Goal: Use online tool/utility: Utilize a website feature to perform a specific function

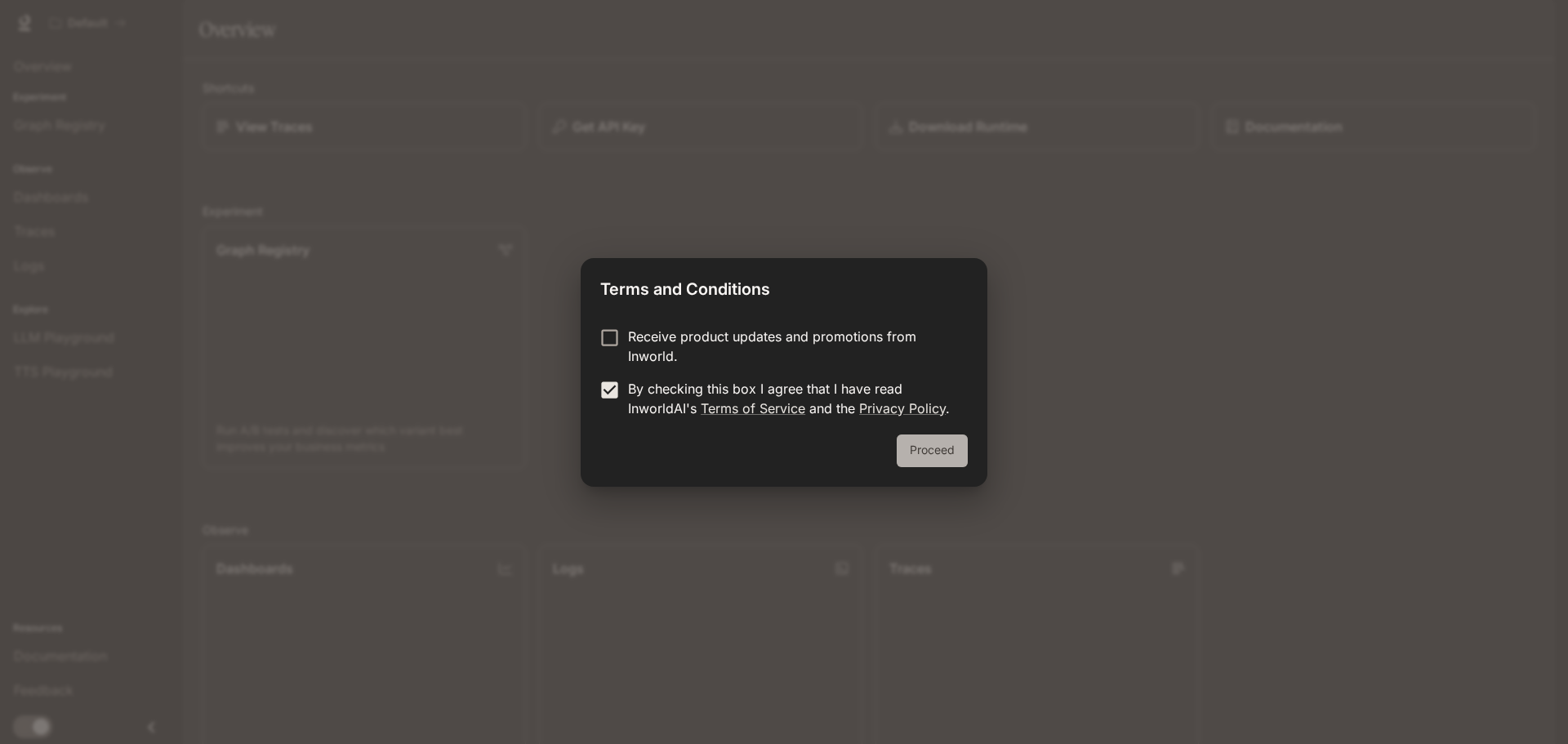
click at [936, 455] on button "Proceed" at bounding box center [932, 450] width 71 height 33
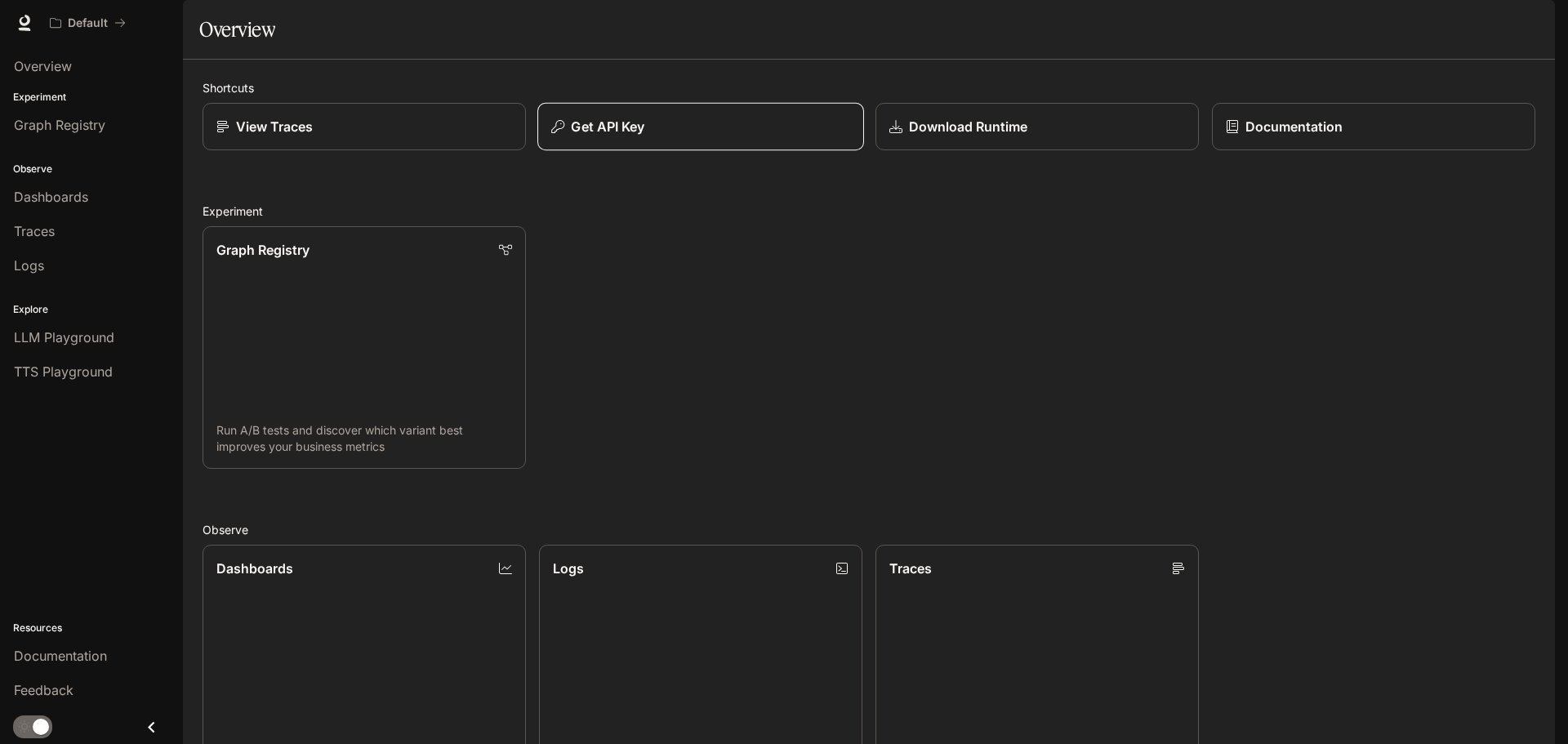
click at [680, 136] on div "Get API Key" at bounding box center [701, 127] width 299 height 19
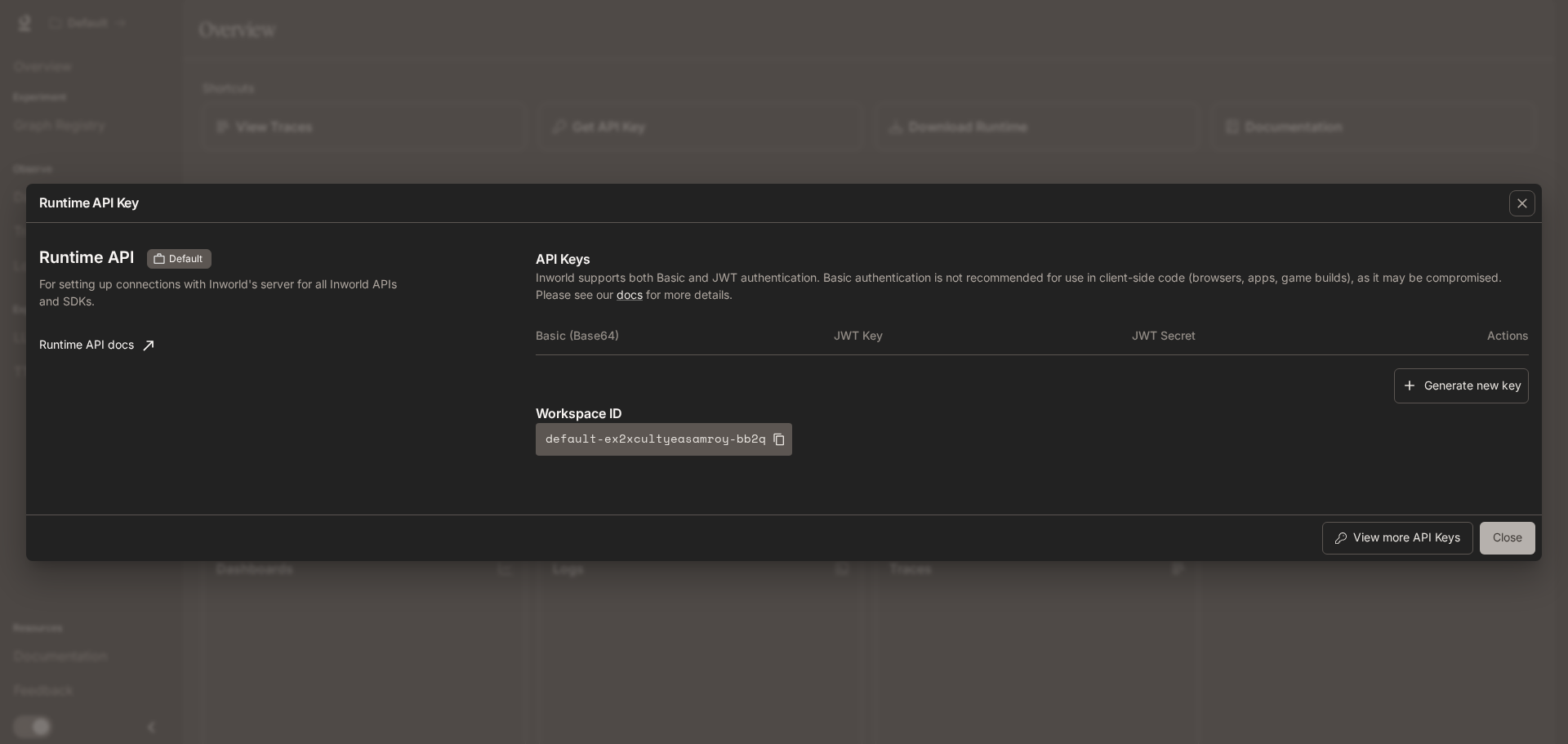
click at [1518, 542] on button "Close" at bounding box center [1507, 538] width 55 height 33
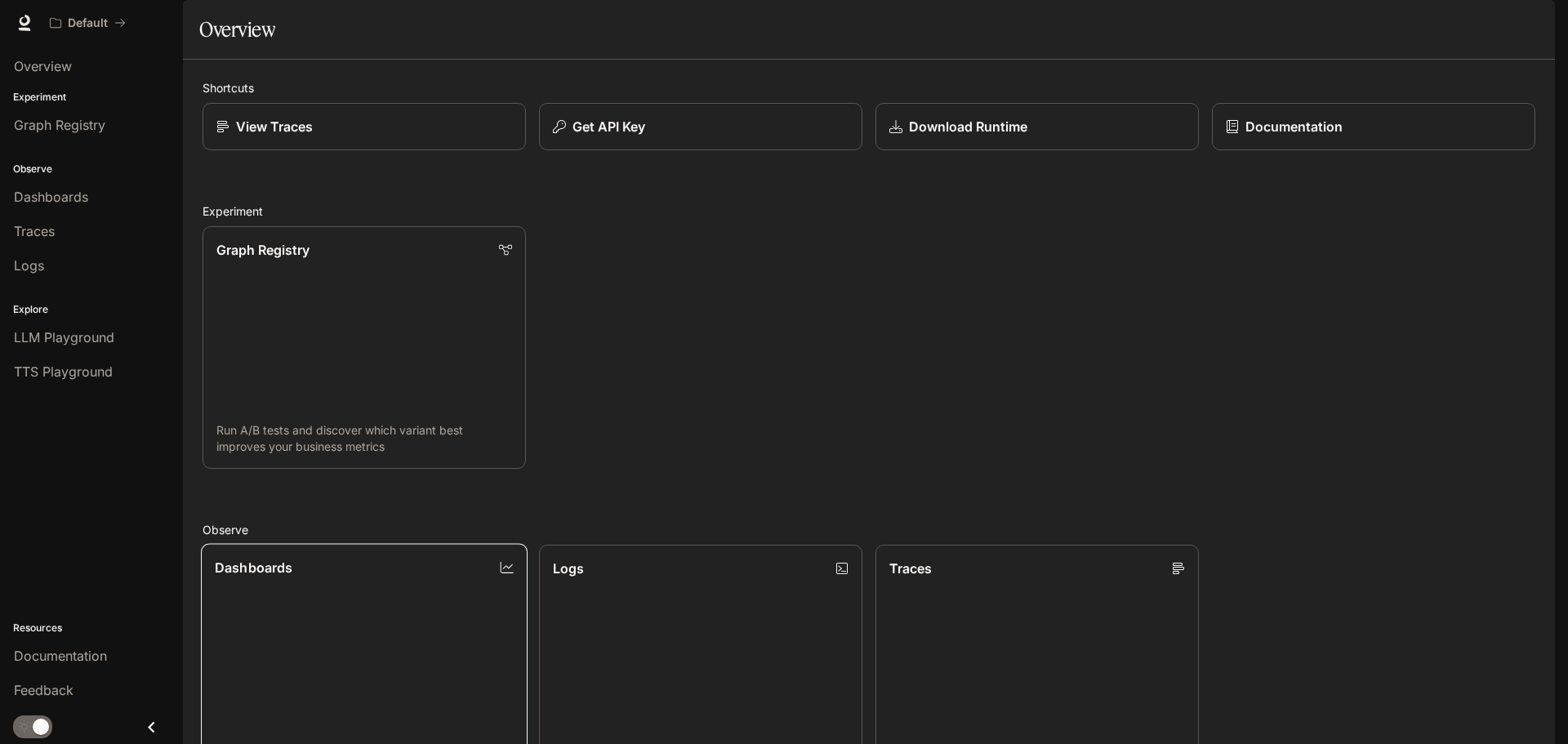
scroll to position [434, 0]
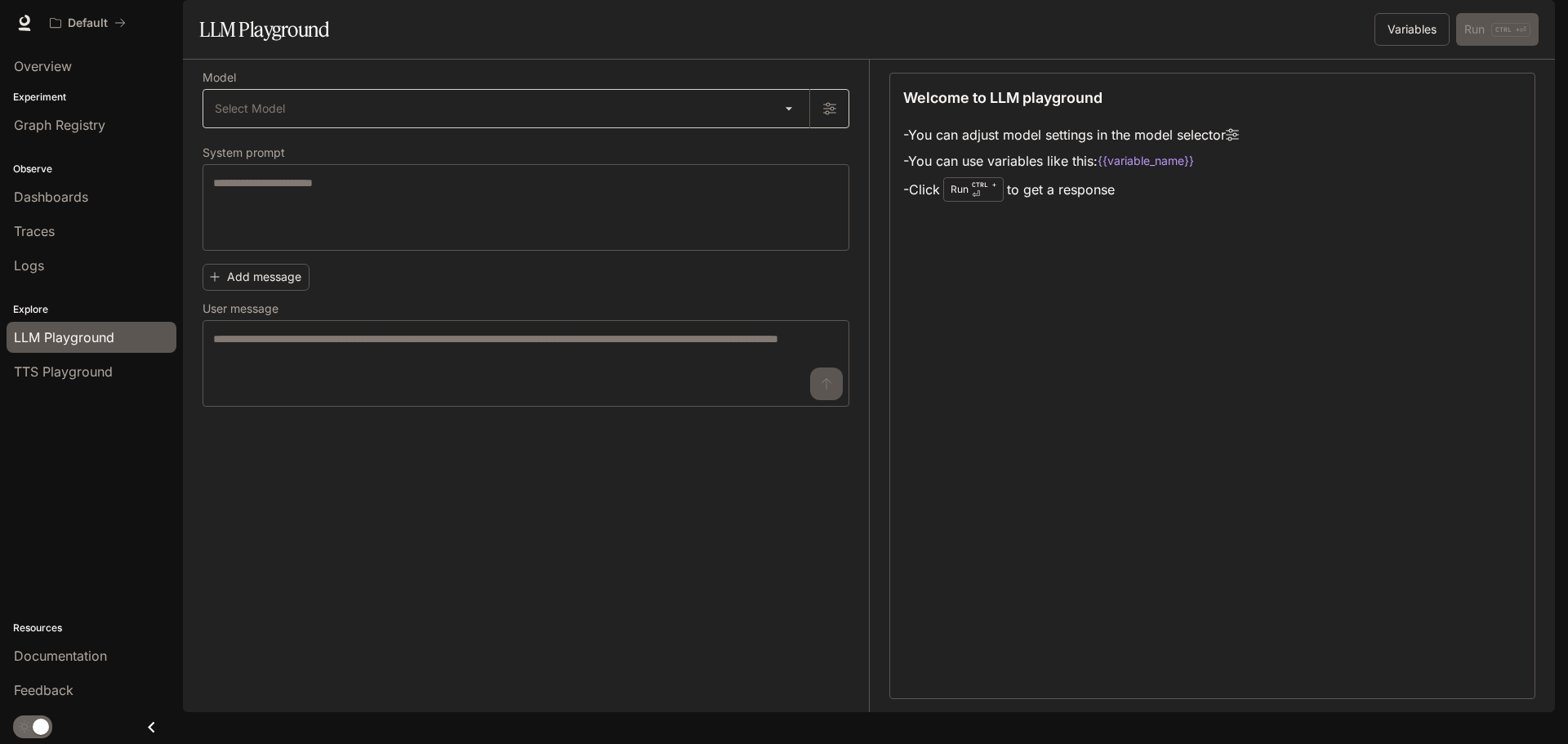
click at [305, 144] on body "Skip to main content Default Documentation Documentation Portal Overview Experi…" at bounding box center [784, 372] width 1568 height 744
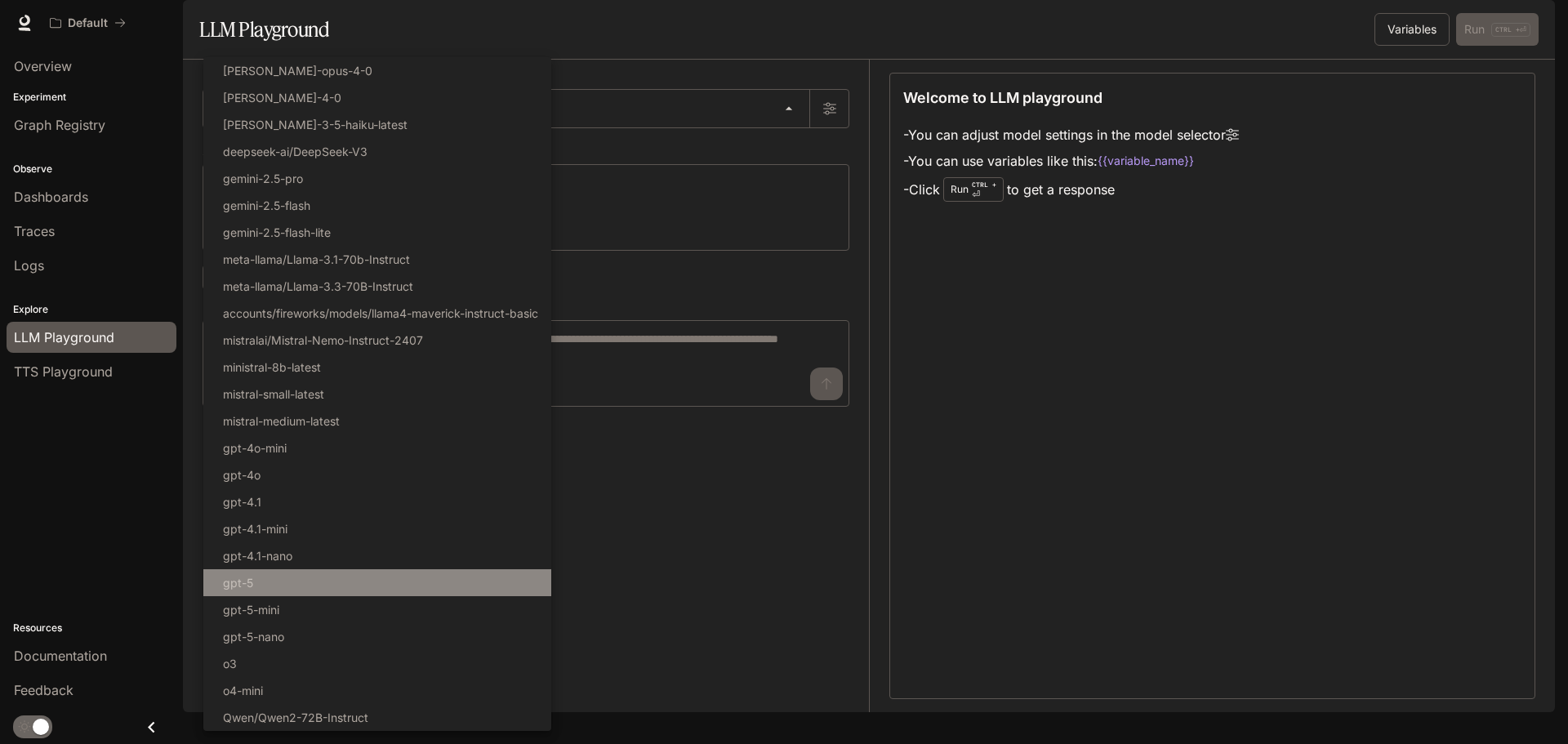
click at [259, 584] on li "gpt-5" at bounding box center [377, 583] width 348 height 27
type input "*****"
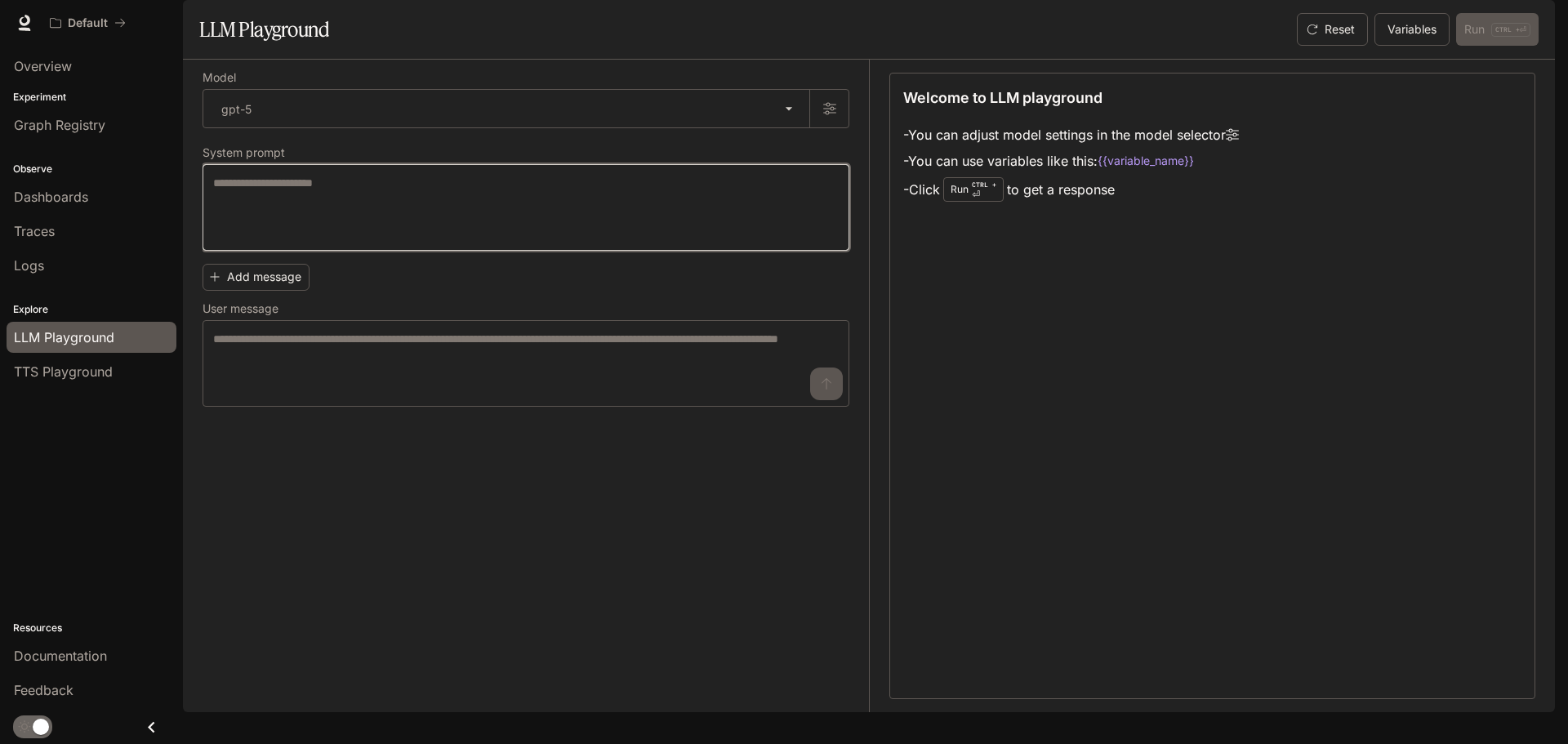
click at [310, 240] on textarea at bounding box center [526, 208] width 626 height 65
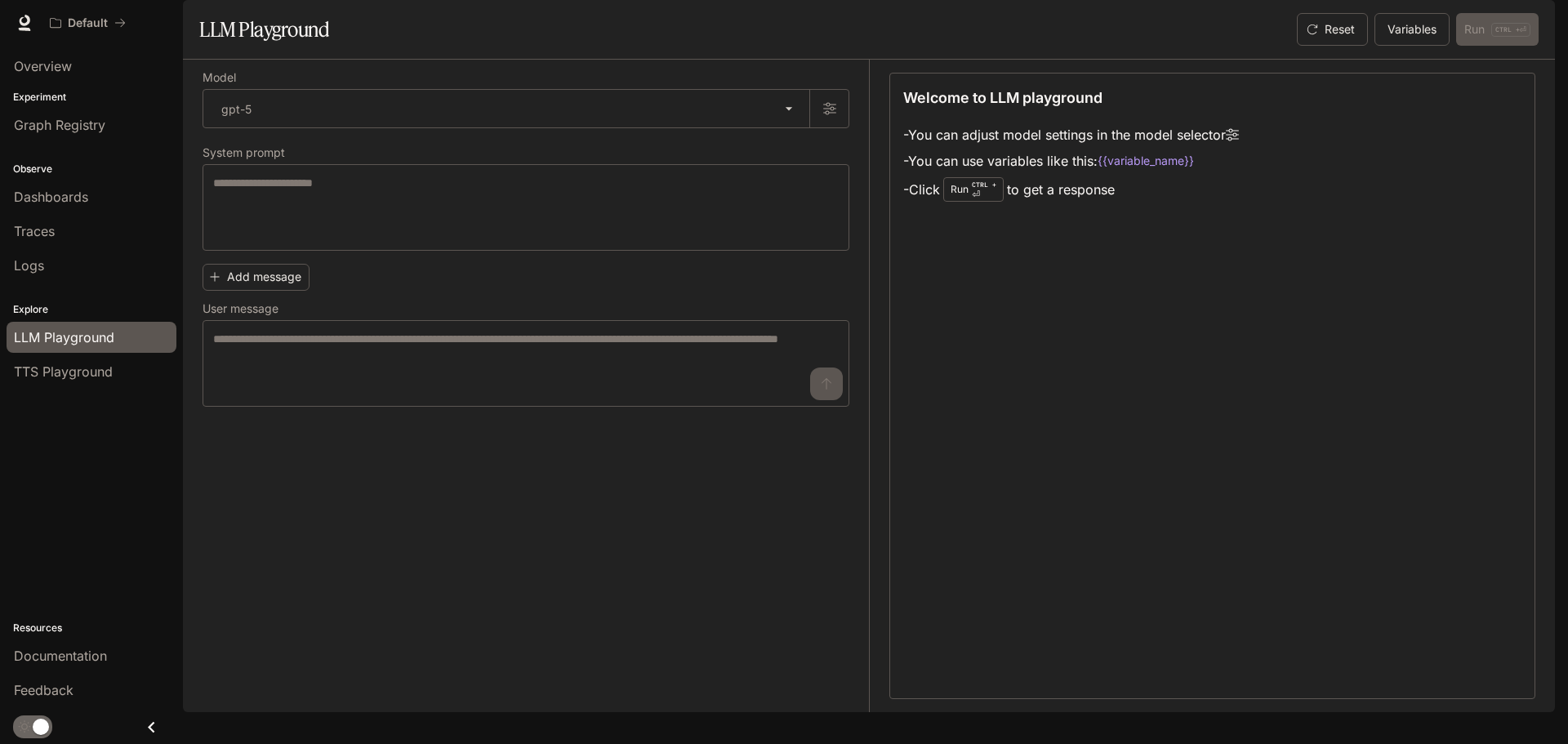
click at [907, 60] on section "LLM Playground Reset Variables Run CTRL + ⏎" at bounding box center [868, 30] width 1372 height 60
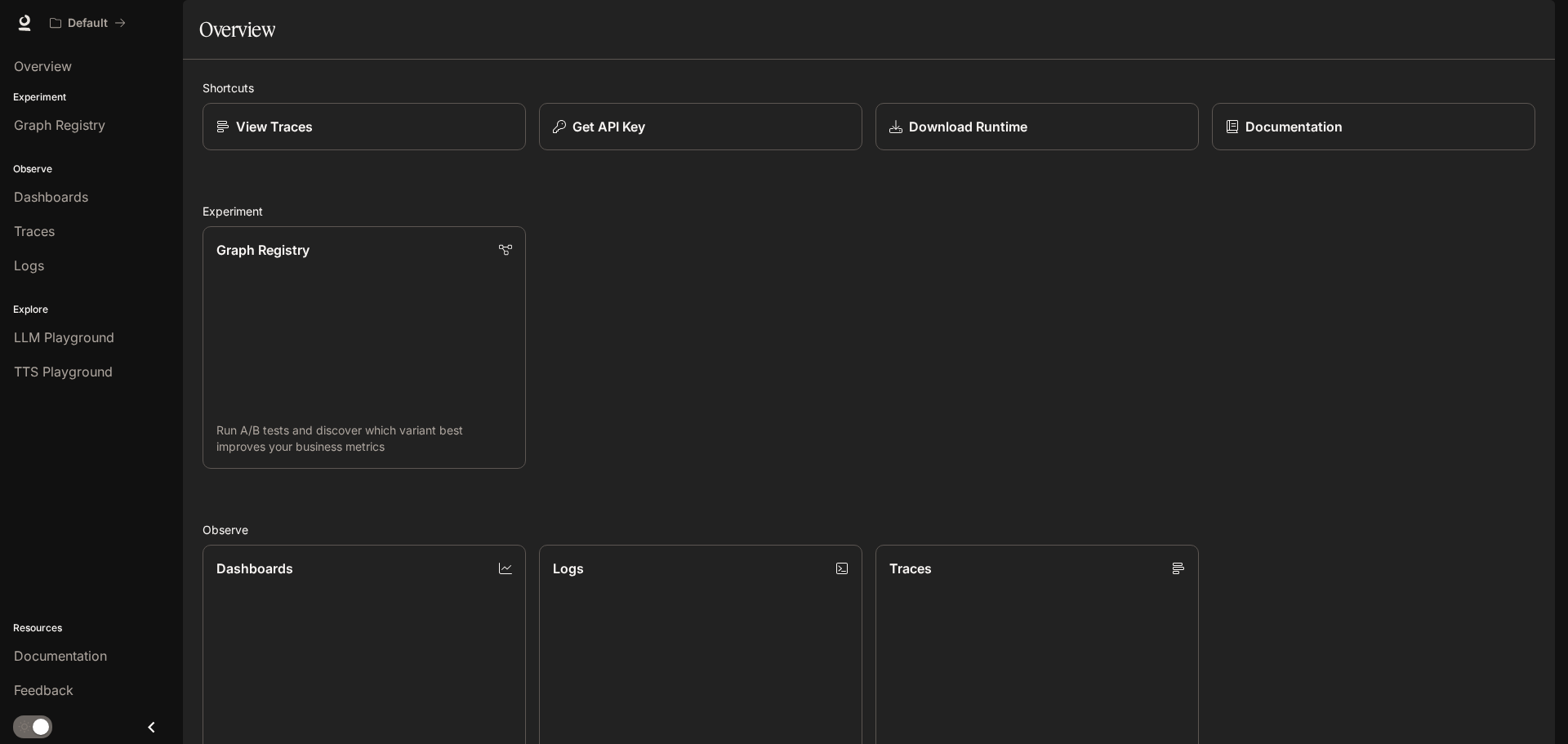
scroll to position [434, 0]
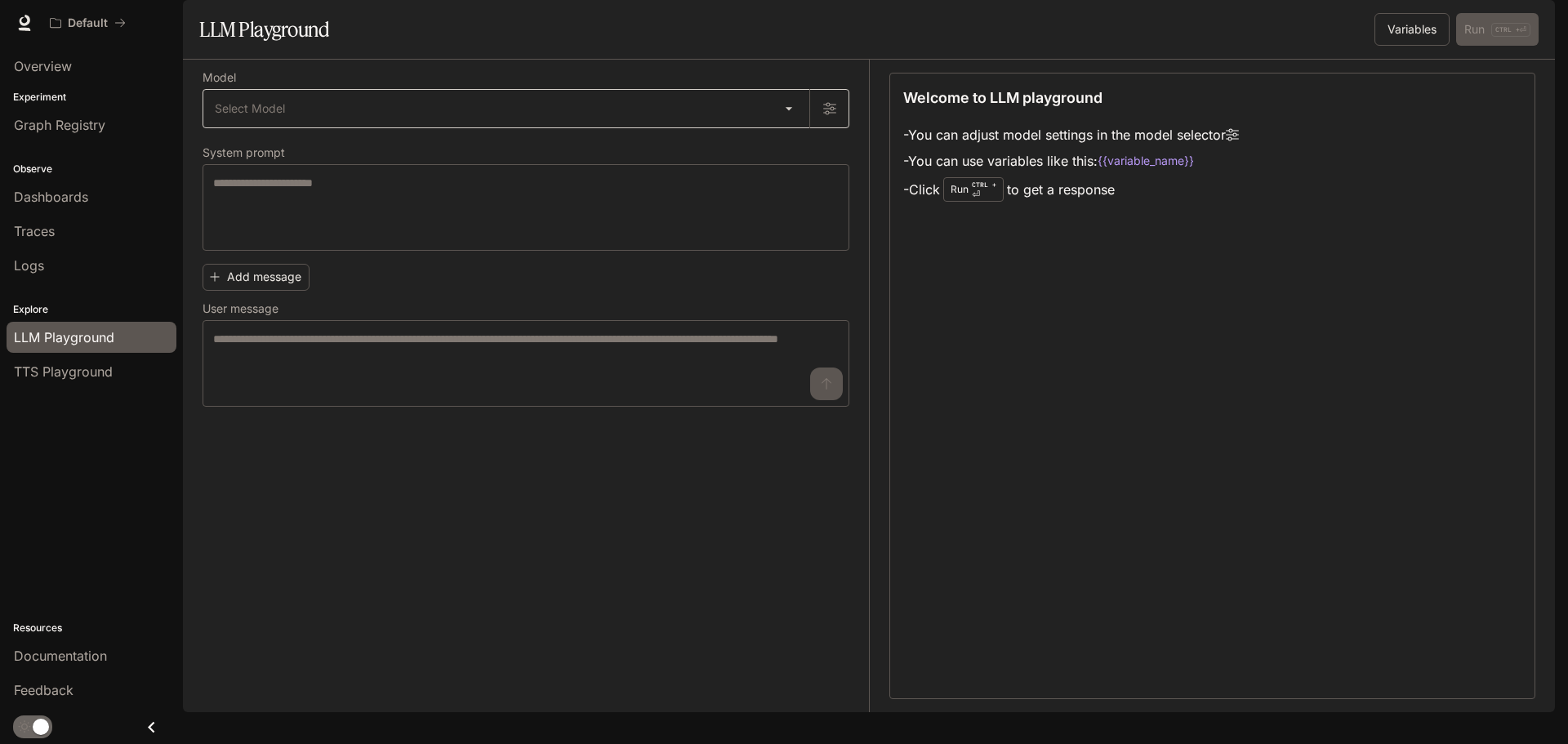
click at [361, 152] on body "Skip to main content Default Documentation Documentation Portal Overview Experi…" at bounding box center [784, 372] width 1568 height 744
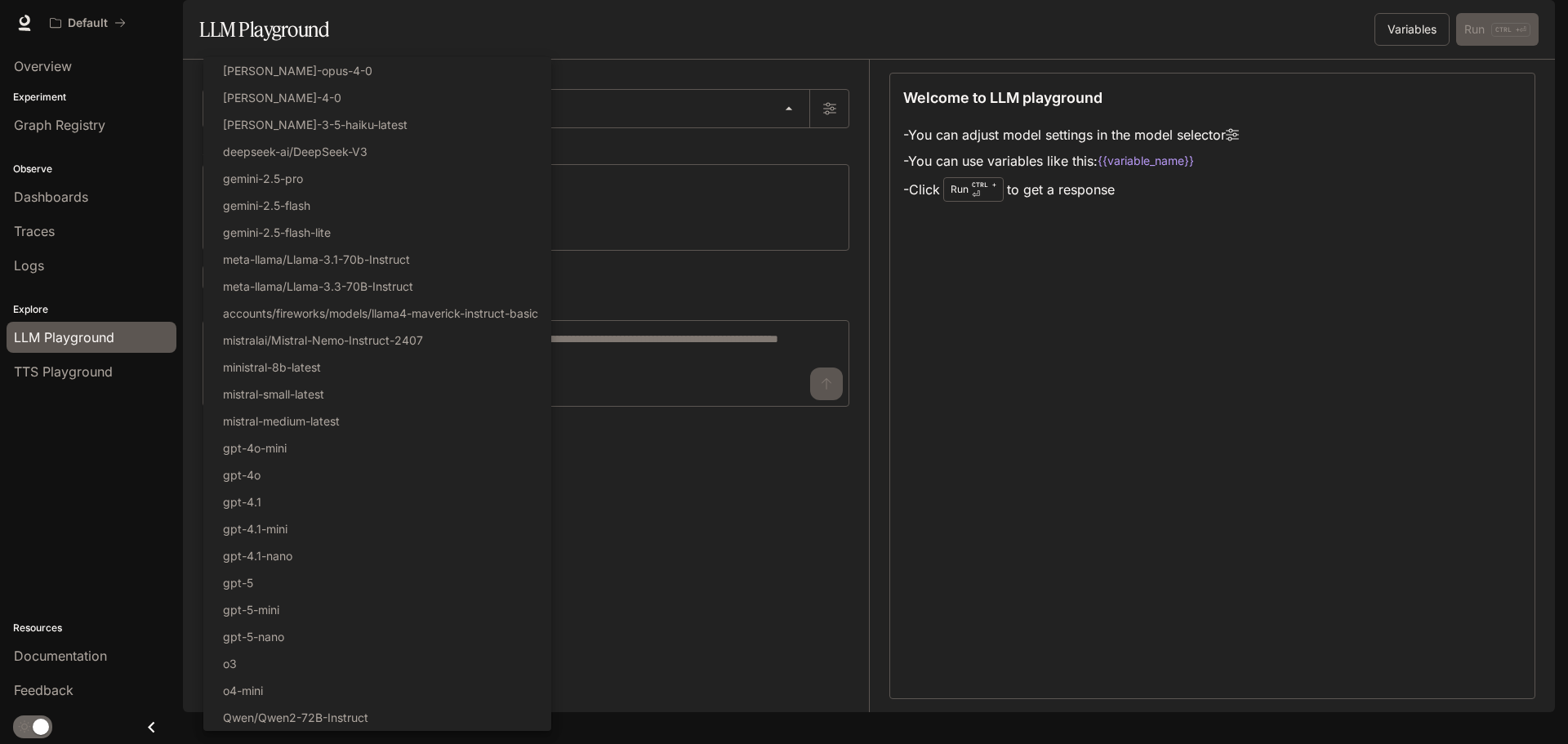
click at [765, 618] on div at bounding box center [784, 372] width 1568 height 744
